Goal: Use online tool/utility: Utilize a website feature to perform a specific function

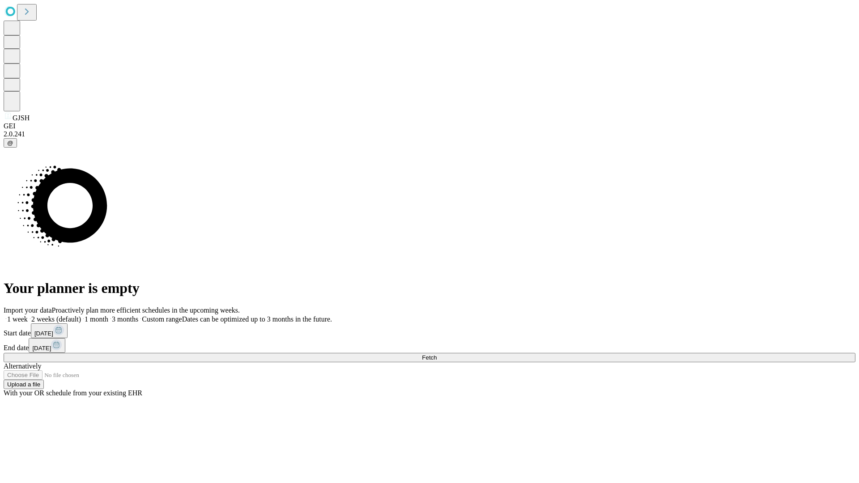
click at [436, 354] on span "Fetch" at bounding box center [429, 357] width 15 height 7
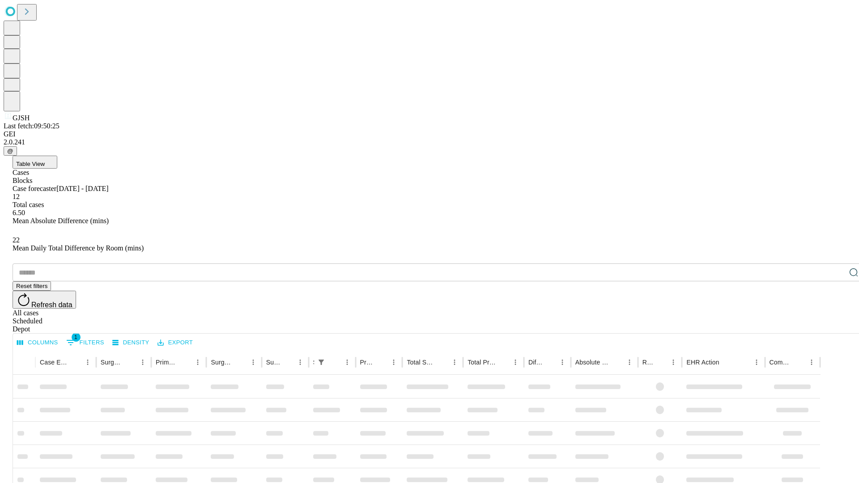
click at [45, 161] on span "Table View" at bounding box center [30, 164] width 29 height 7
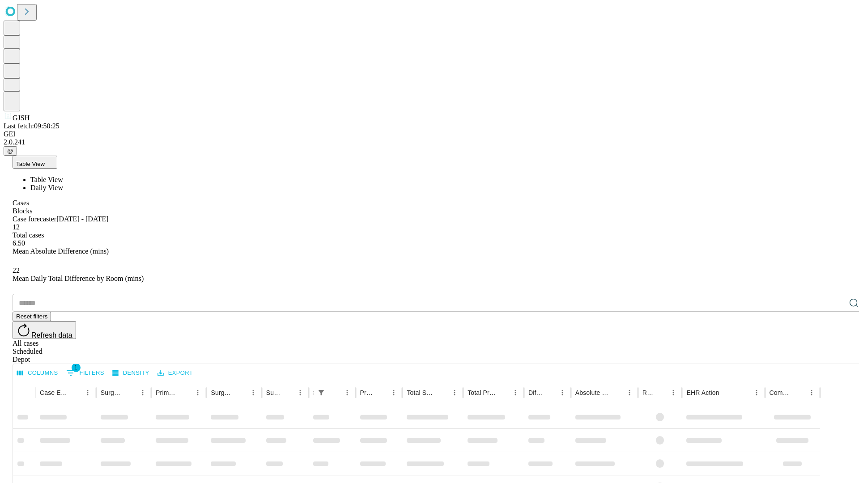
click at [63, 184] on span "Daily View" at bounding box center [46, 188] width 33 height 8
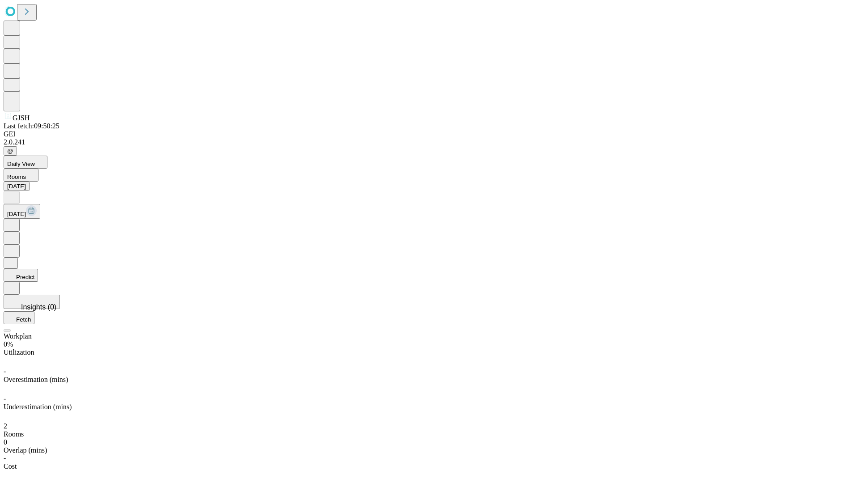
click at [38, 269] on button "Predict" at bounding box center [21, 275] width 34 height 13
